Goal: Task Accomplishment & Management: Manage account settings

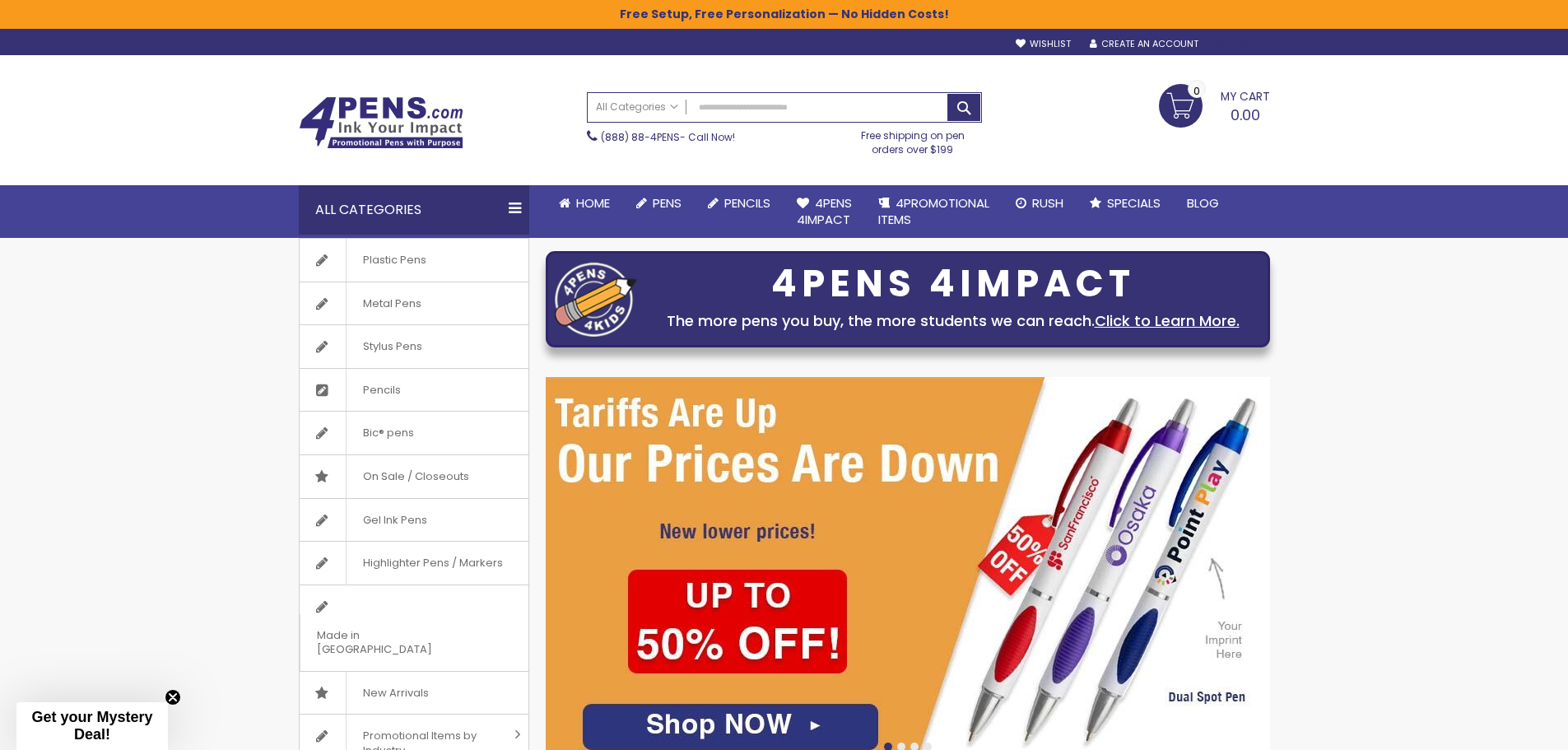
click at [1241, 44] on div "Sign In" at bounding box center [1242, 45] width 54 height 12
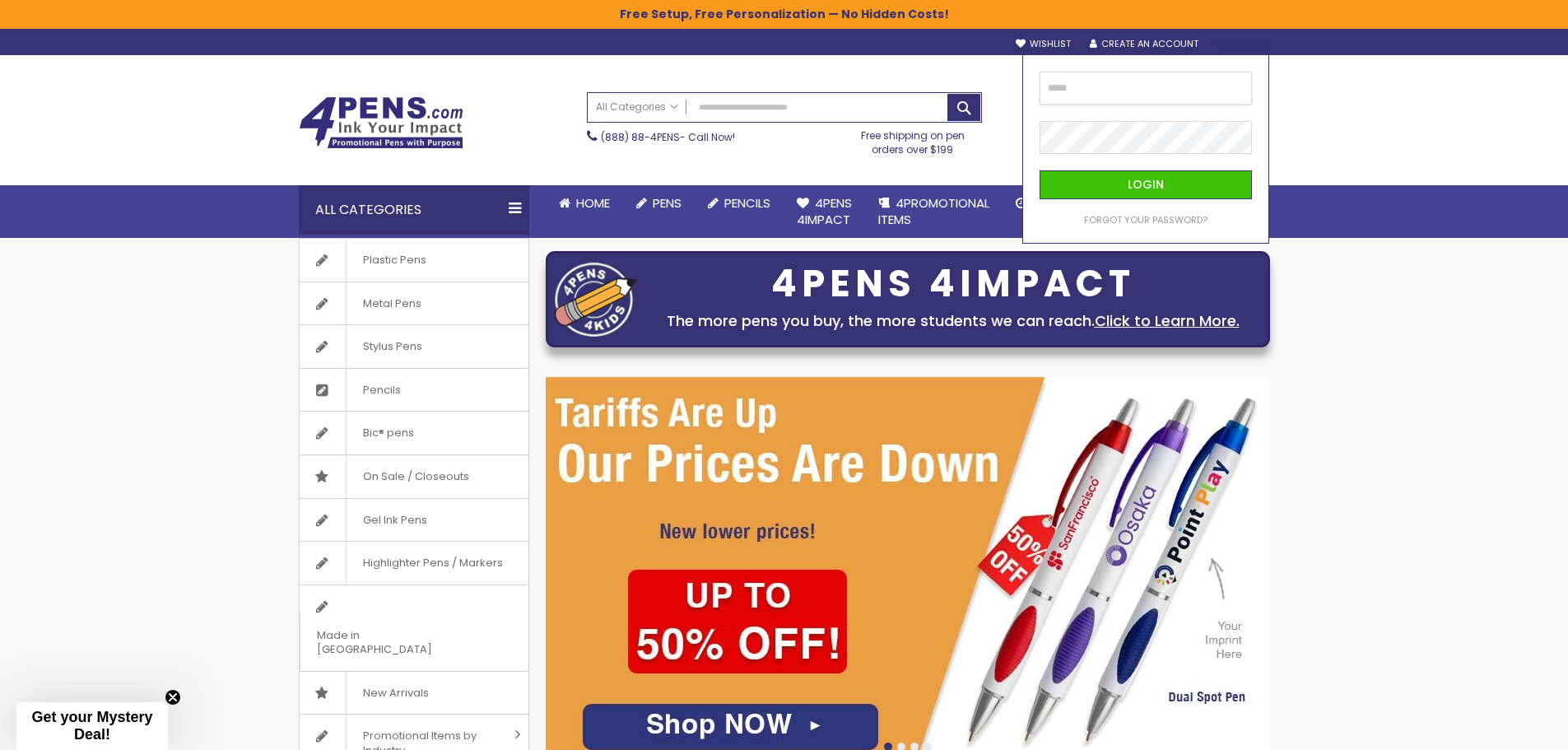
click at [1148, 86] on input "email" at bounding box center [1145, 88] width 212 height 33
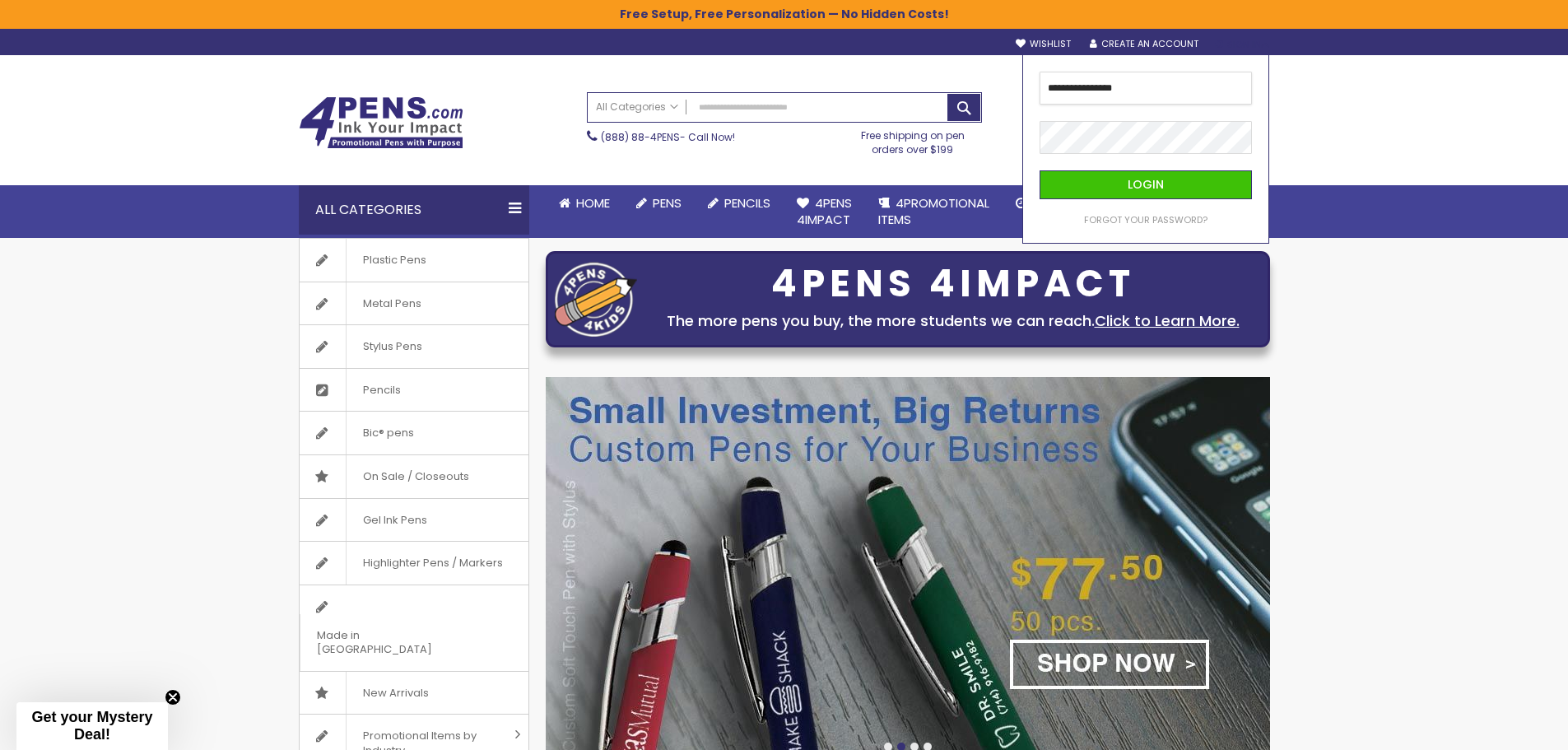
type input "**********"
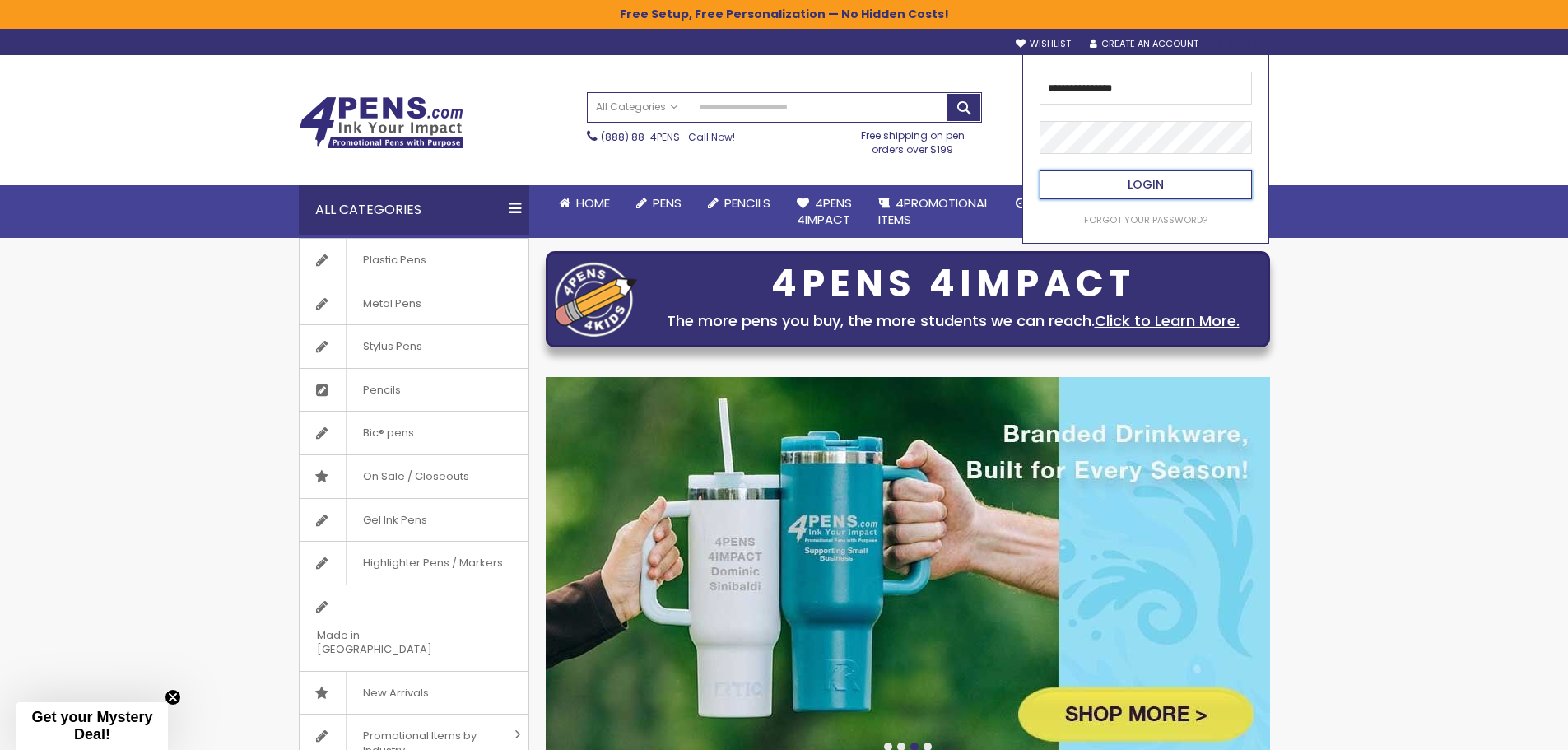
click at [1172, 188] on button "Login" at bounding box center [1145, 185] width 212 height 29
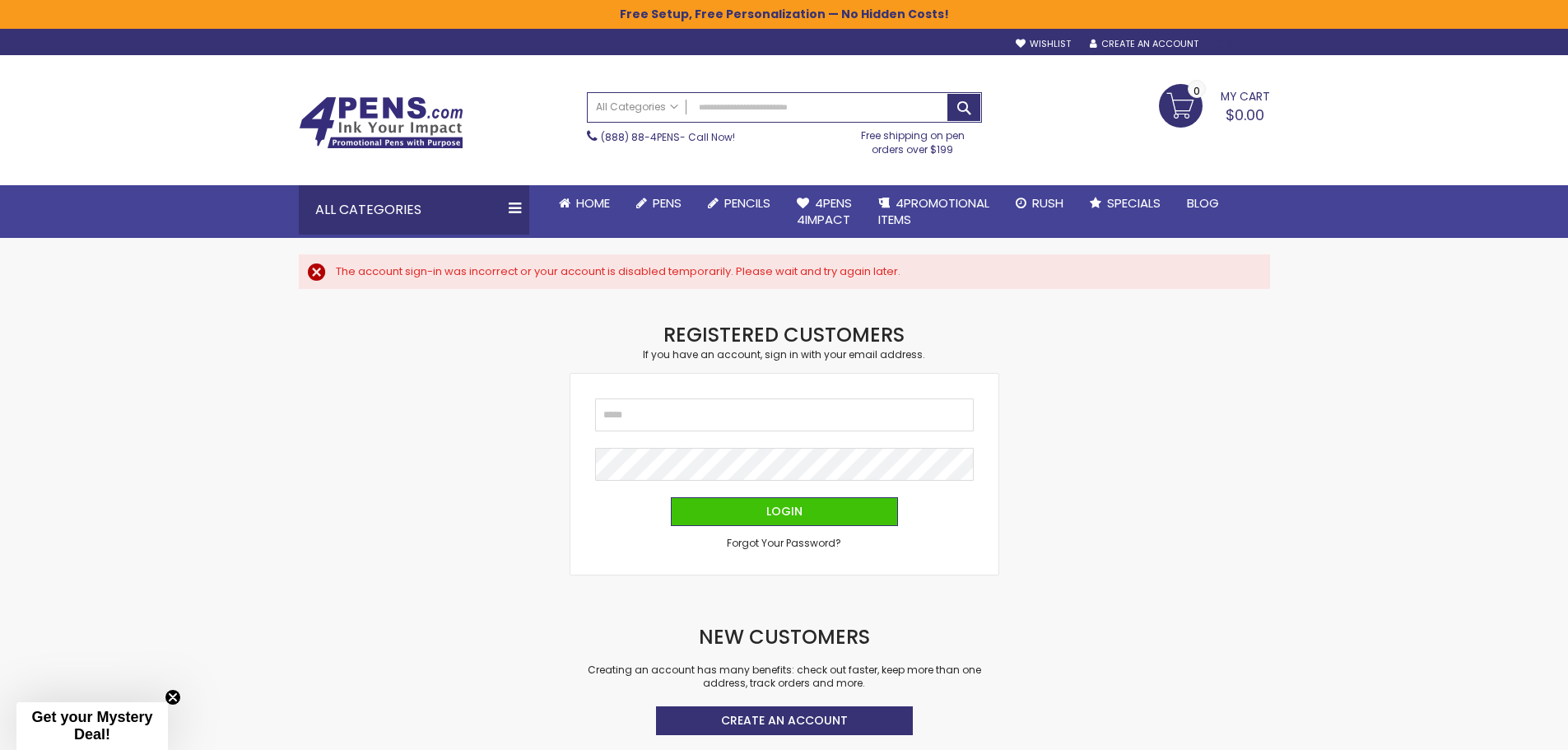
click at [1227, 48] on div "Sign In" at bounding box center [1242, 45] width 54 height 12
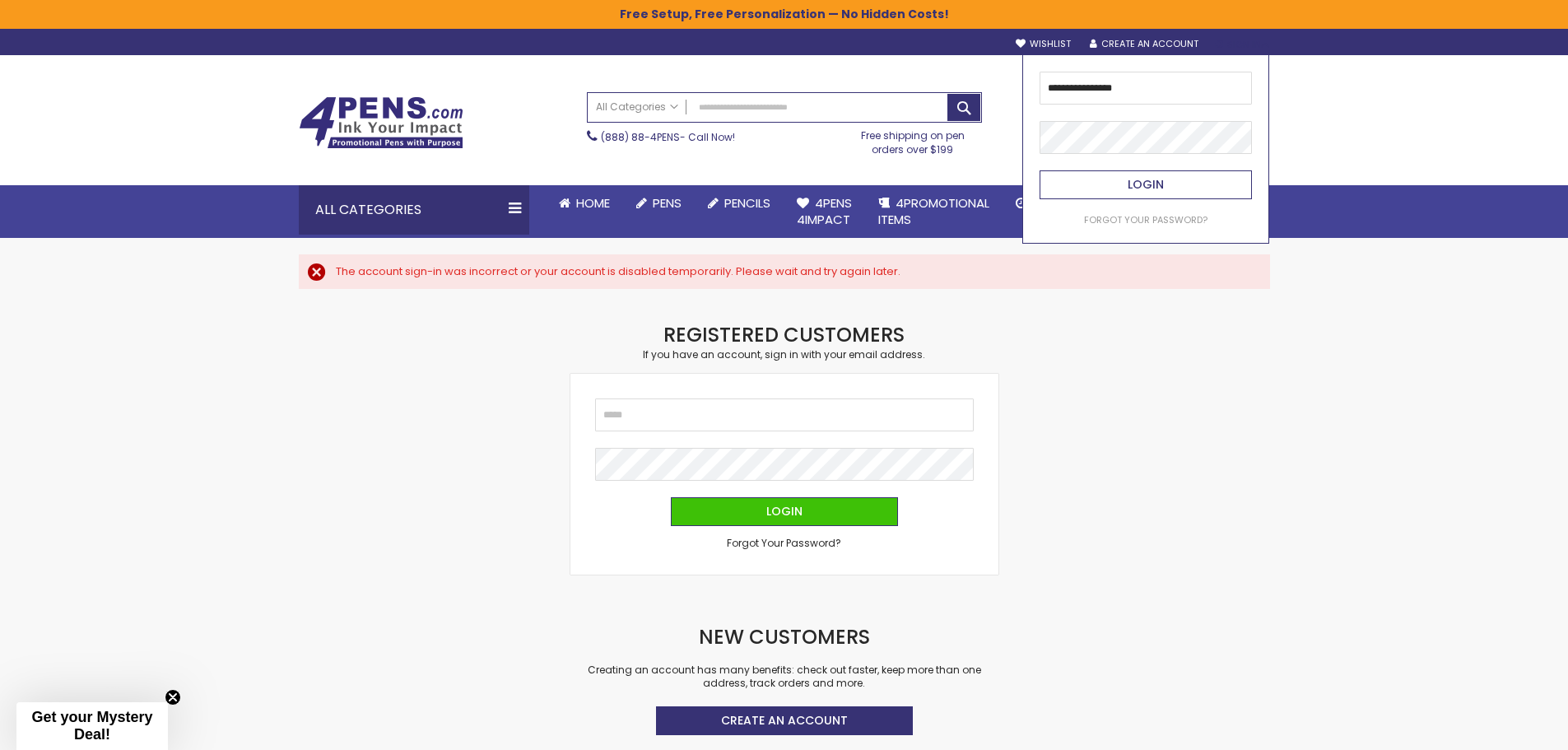
click at [1134, 180] on span "Login" at bounding box center [1146, 184] width 36 height 17
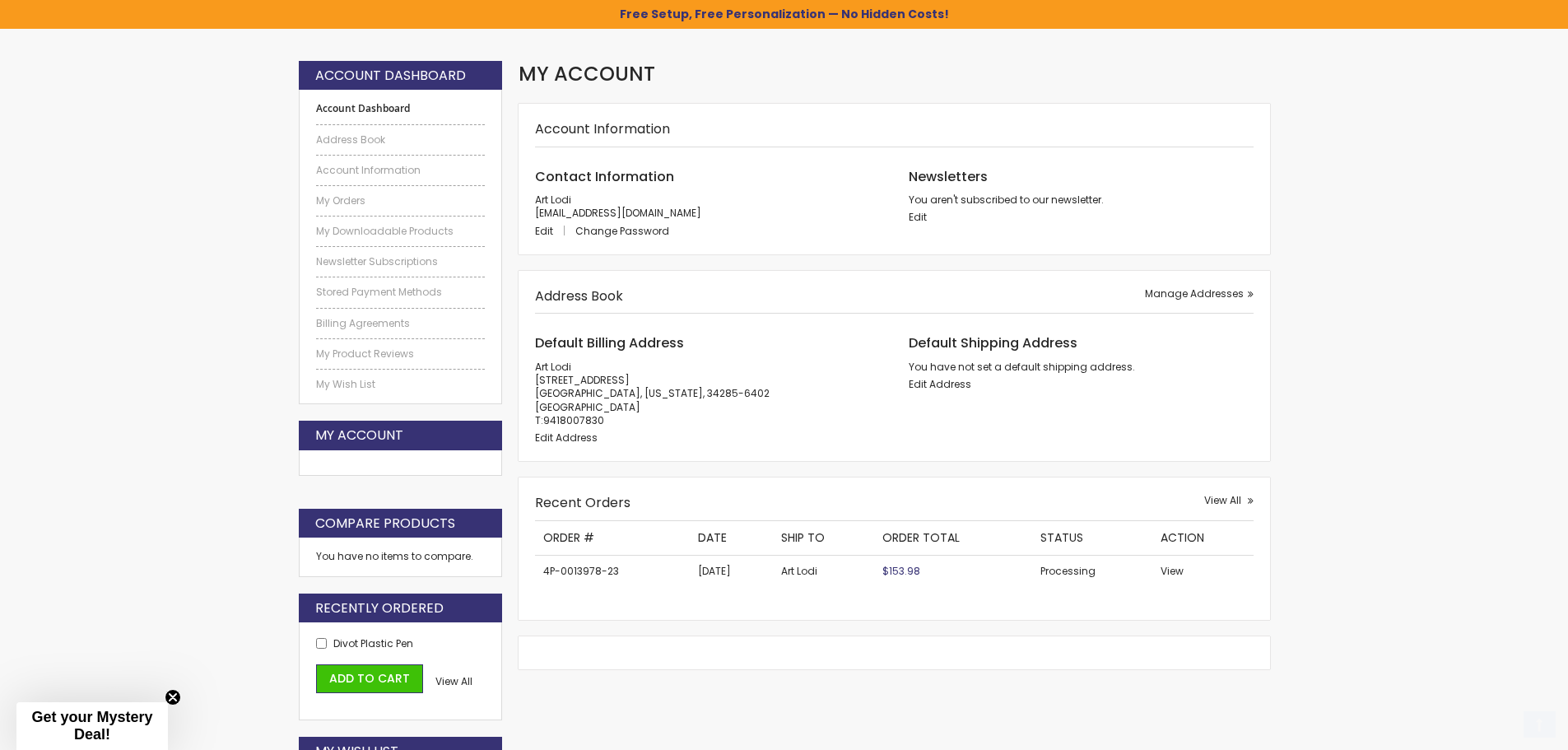
scroll to position [247, 0]
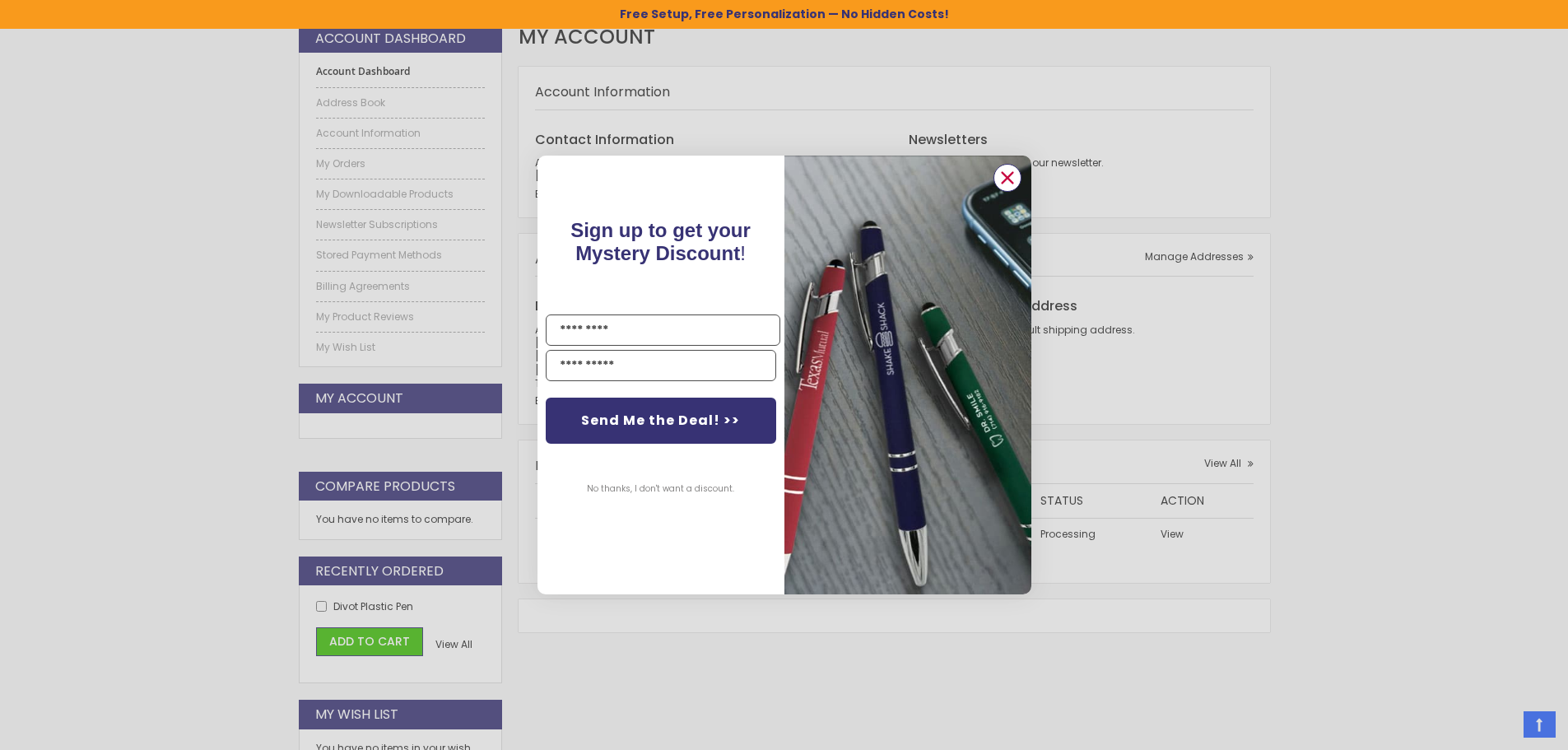
click at [1007, 173] on circle "Close dialog" at bounding box center [1006, 178] width 25 height 25
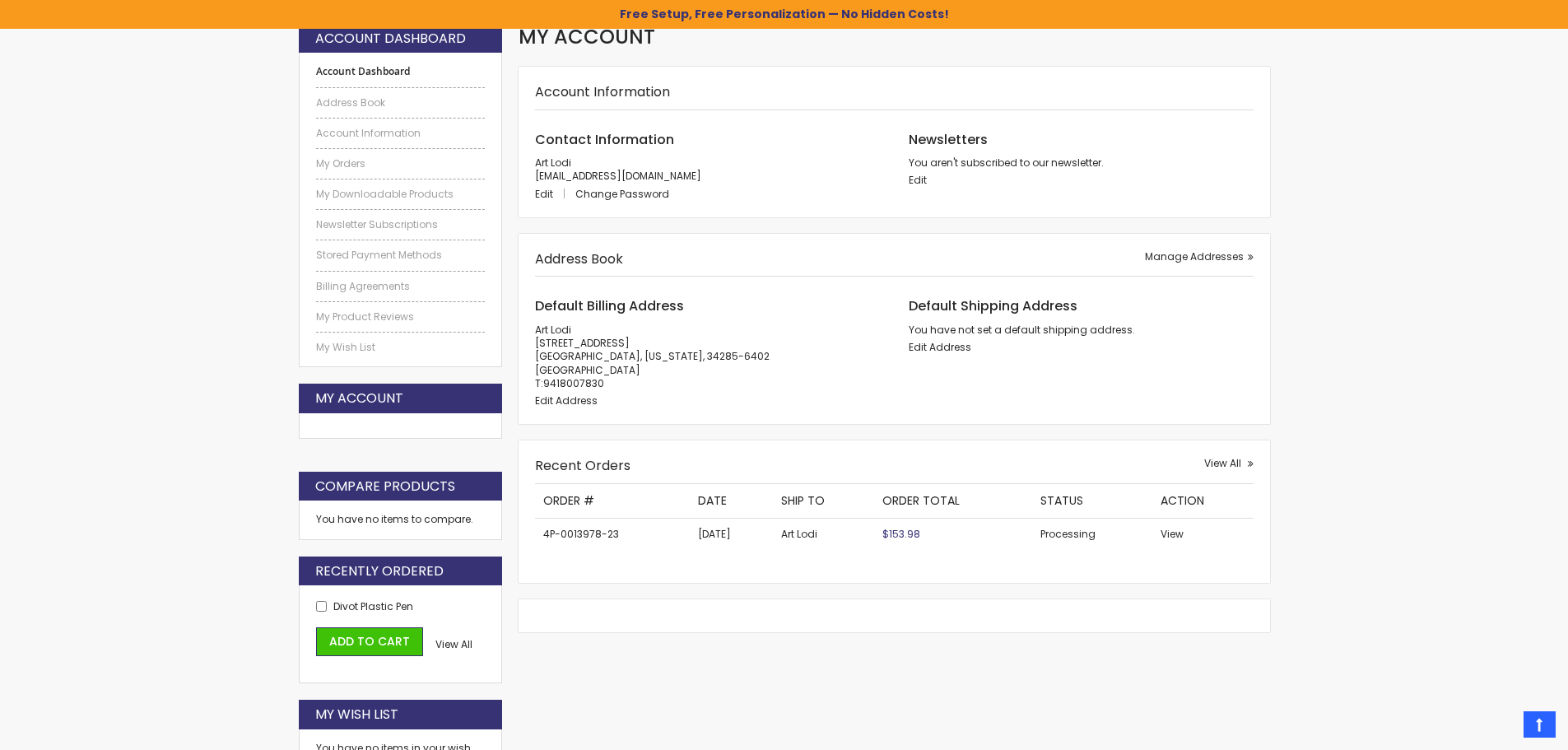
scroll to position [165, 0]
